Goal: Check status: Check status

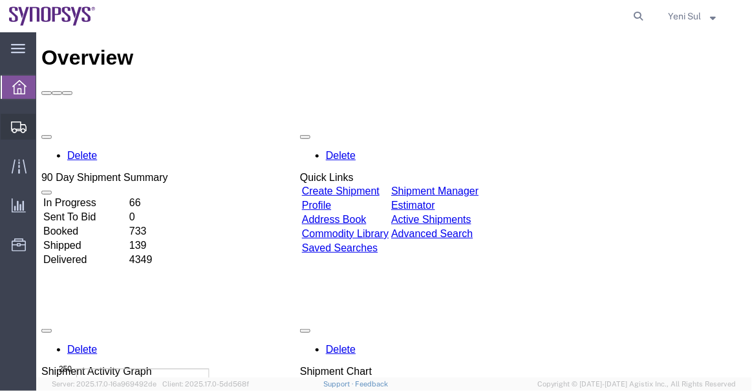
click at [0, 0] on span "Shipment Manager" at bounding box center [0, 0] width 0 height 0
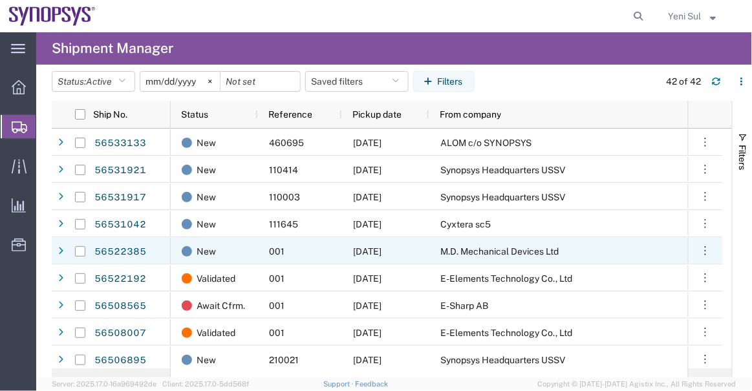
click at [462, 261] on div "M.D. Mechanical Devices Ltd" at bounding box center [644, 250] width 430 height 27
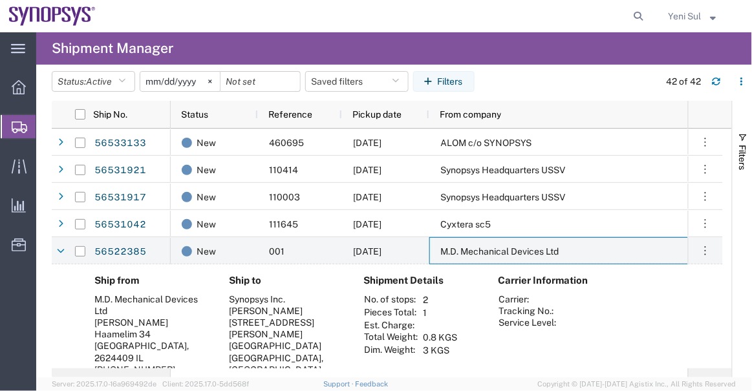
scroll to position [58, 0]
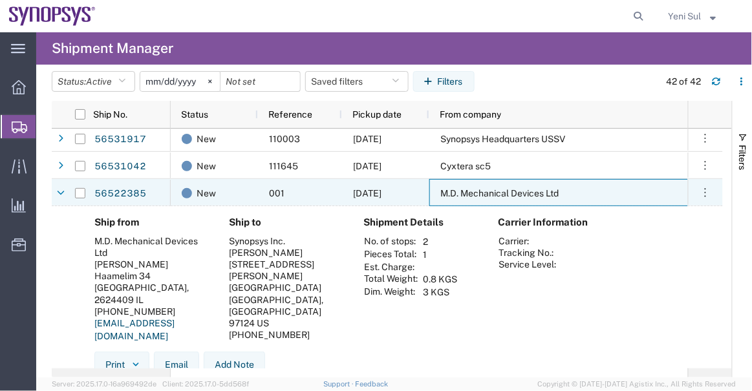
click at [477, 200] on div "M.D. Mechanical Devices Ltd" at bounding box center [644, 192] width 430 height 27
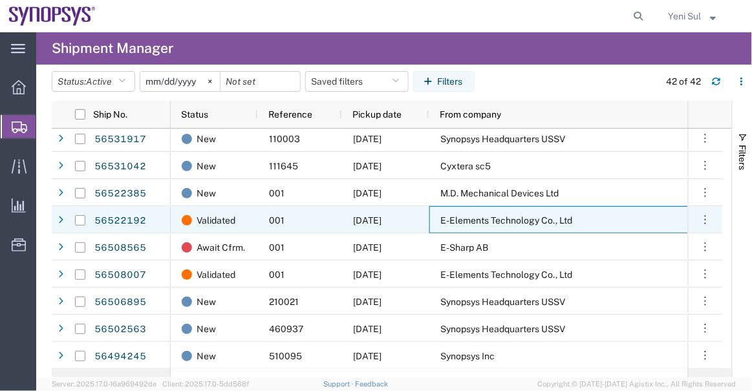
click at [484, 221] on span "E-Elements Technology Co., Ltd" at bounding box center [506, 220] width 132 height 10
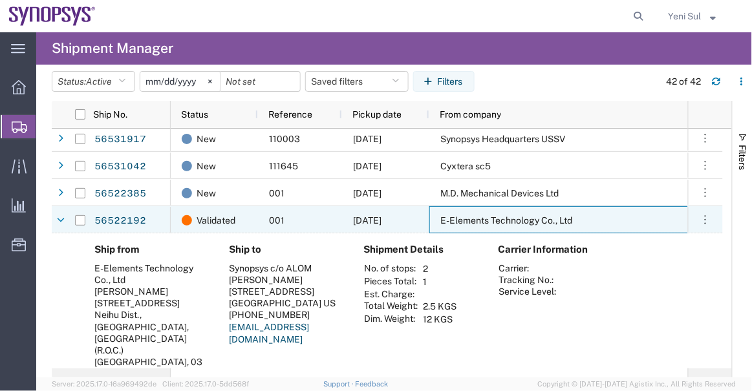
scroll to position [176, 0]
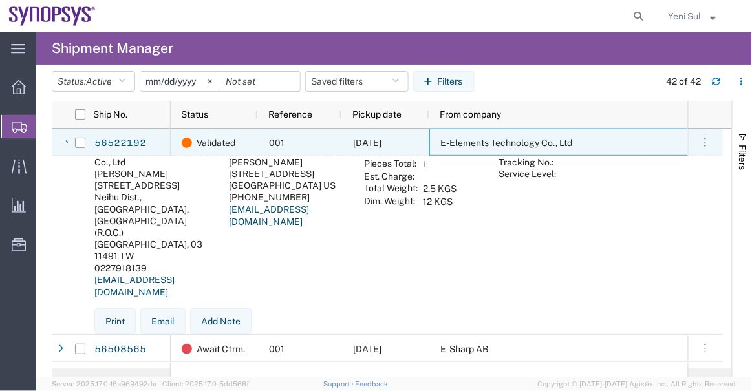
click at [483, 154] on div "E-Elements Technology Co., Ltd" at bounding box center [644, 142] width 430 height 27
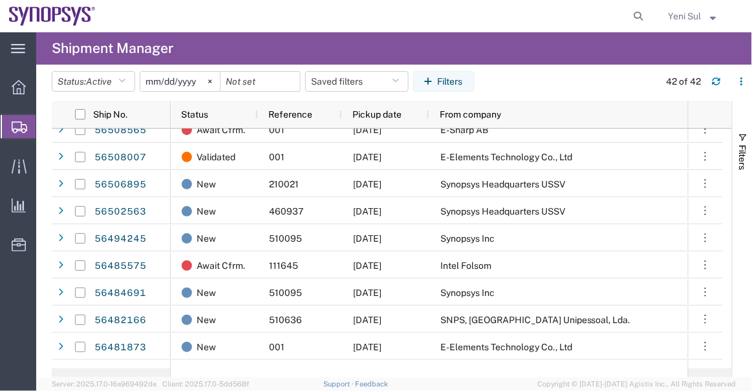
click at [294, 28] on agx-global-search at bounding box center [443, 16] width 414 height 32
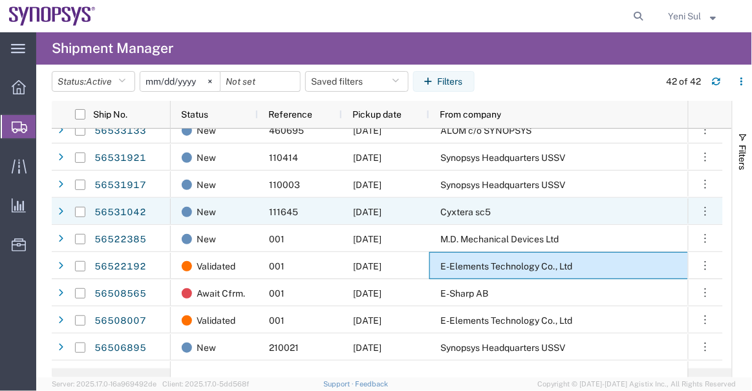
scroll to position [0, 0]
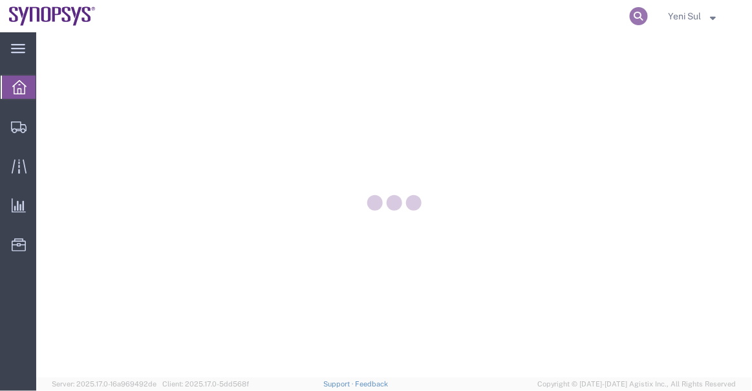
click at [639, 14] on icon at bounding box center [639, 16] width 18 height 18
click at [586, 16] on input "search" at bounding box center [433, 16] width 393 height 31
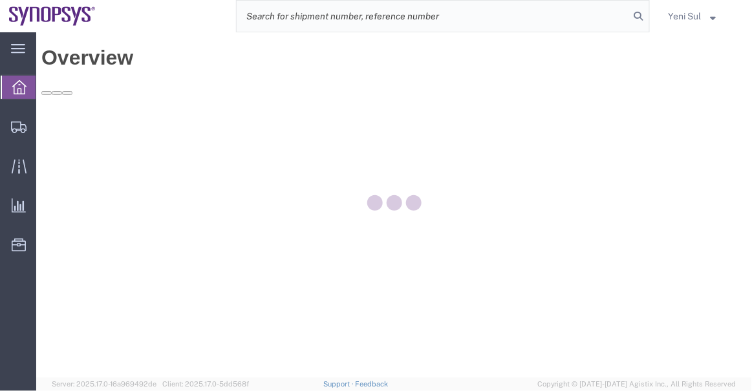
paste input "56495165"
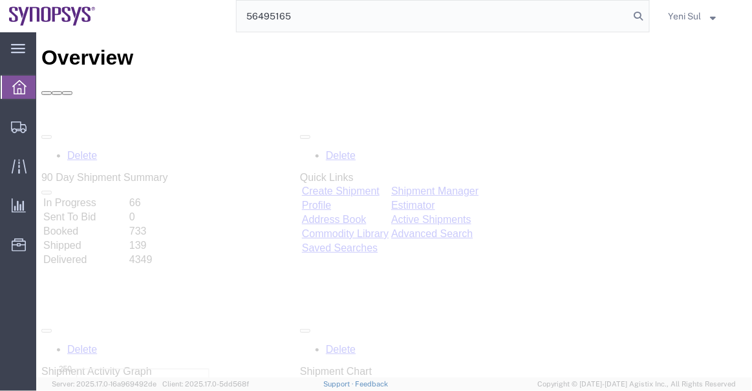
type input "56495165"
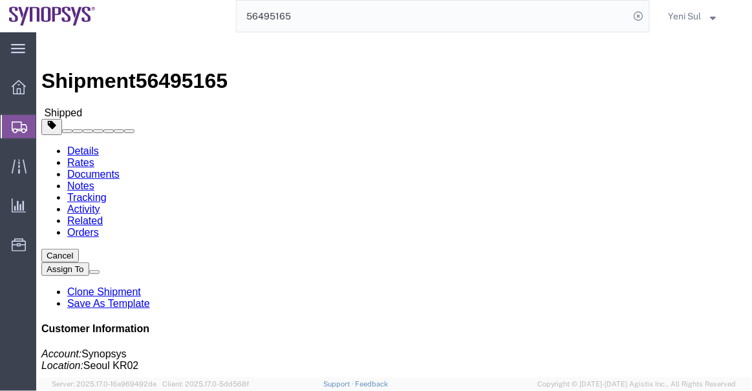
click link "Tracking"
